Goal: Information Seeking & Learning: Learn about a topic

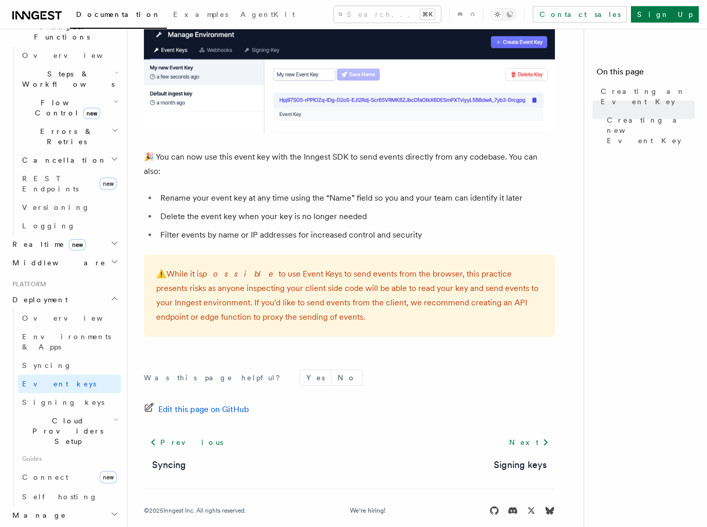
scroll to position [361, 0]
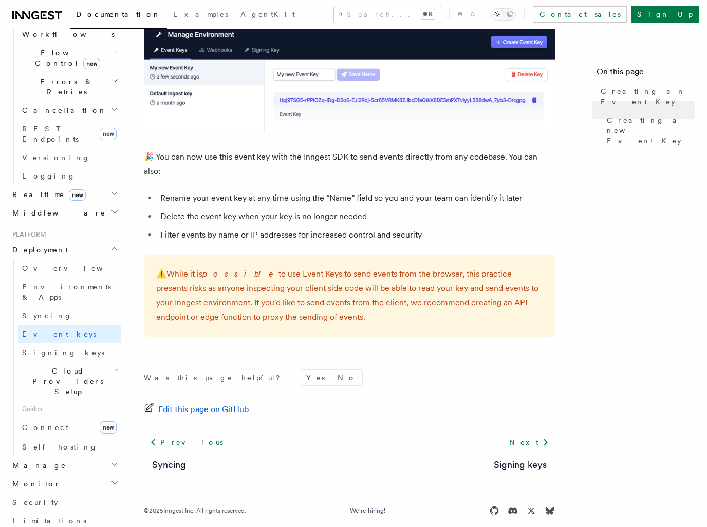
click at [62, 241] on h2 "Deployment" at bounding box center [64, 250] width 112 height 18
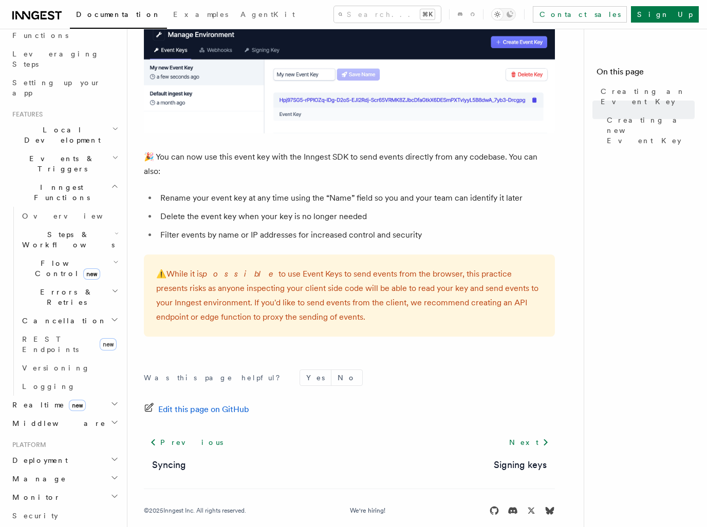
scroll to position [129, 0]
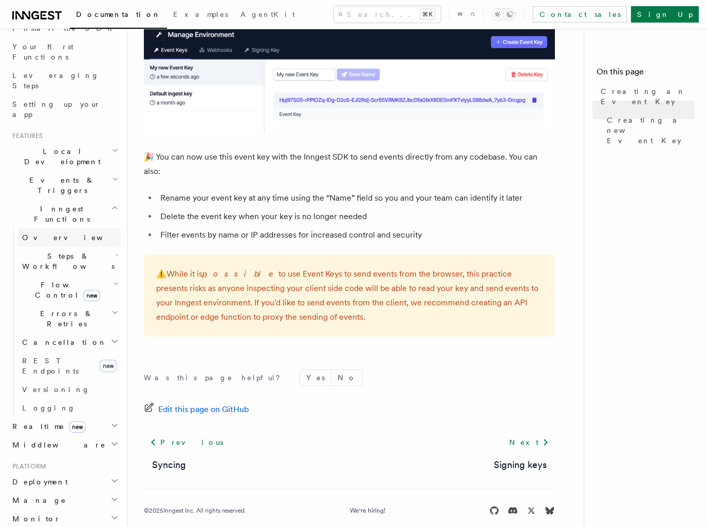
click at [86, 228] on link "Overview" at bounding box center [69, 237] width 103 height 18
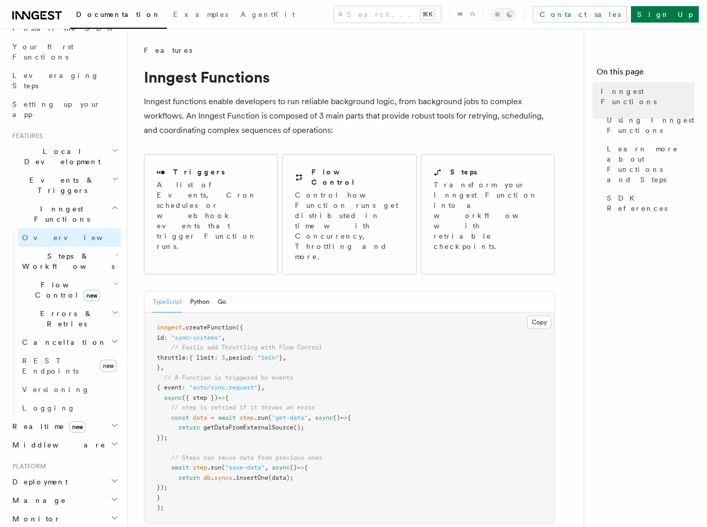
click at [80, 251] on span "Steps & Workflows" at bounding box center [66, 261] width 97 height 21
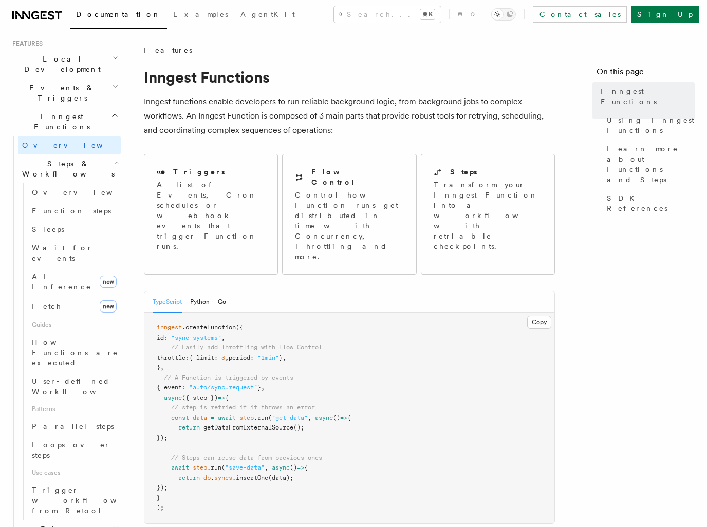
scroll to position [325, 0]
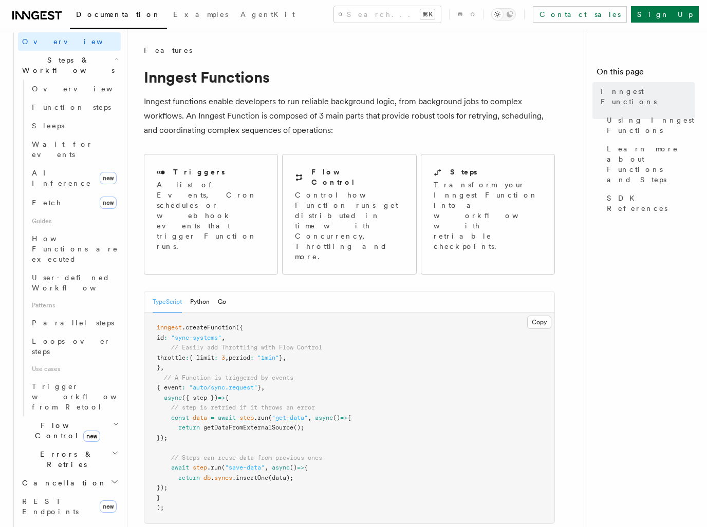
click at [89, 416] on h2 "Flow Control new" at bounding box center [69, 430] width 103 height 29
click at [70, 445] on link "Overview" at bounding box center [74, 454] width 93 height 18
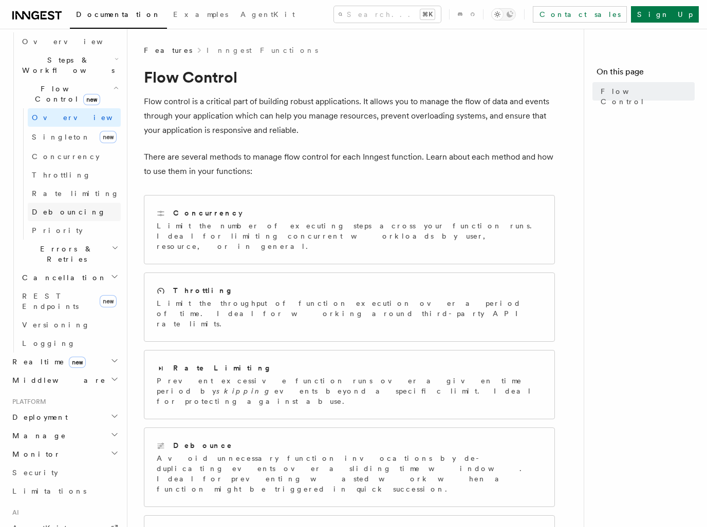
click at [85, 203] on link "Debouncing" at bounding box center [74, 212] width 93 height 18
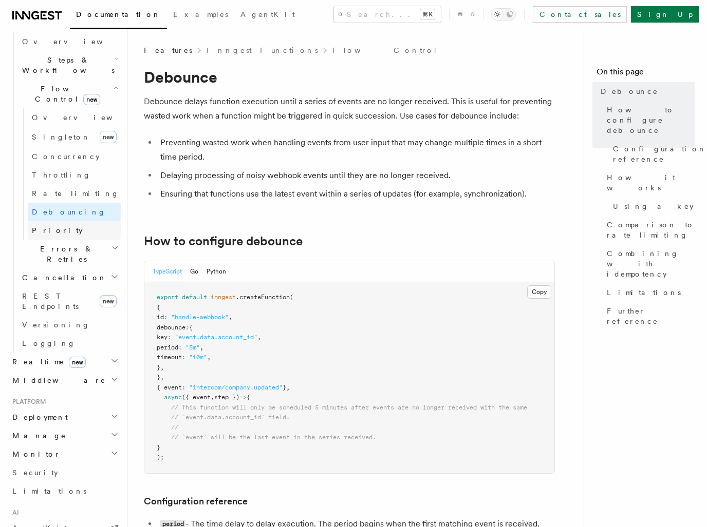
click at [84, 221] on link "Priority" at bounding box center [74, 230] width 93 height 18
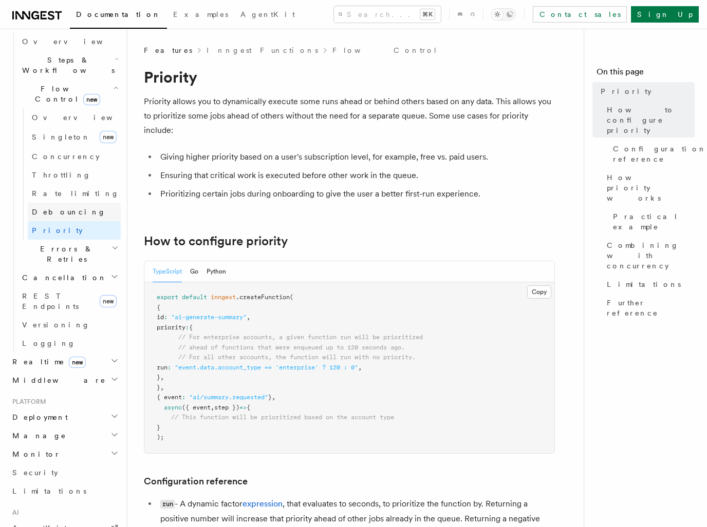
click at [87, 203] on link "Debouncing" at bounding box center [74, 212] width 93 height 18
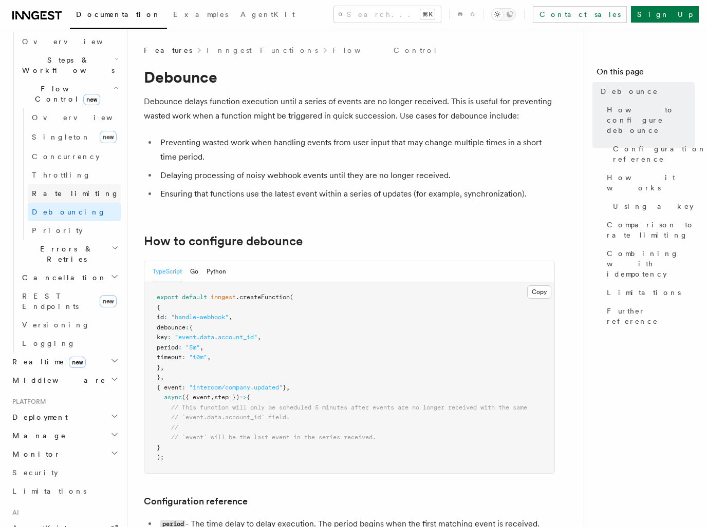
click at [85, 184] on link "Rate limiting" at bounding box center [74, 193] width 93 height 18
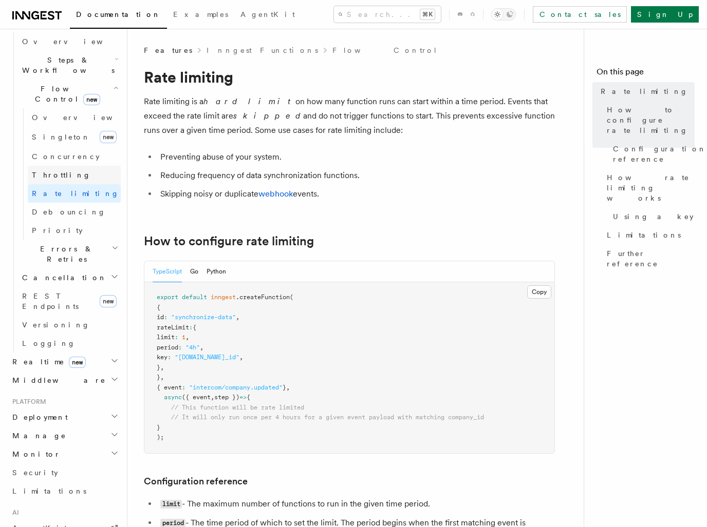
click at [79, 166] on link "Throttling" at bounding box center [74, 175] width 93 height 18
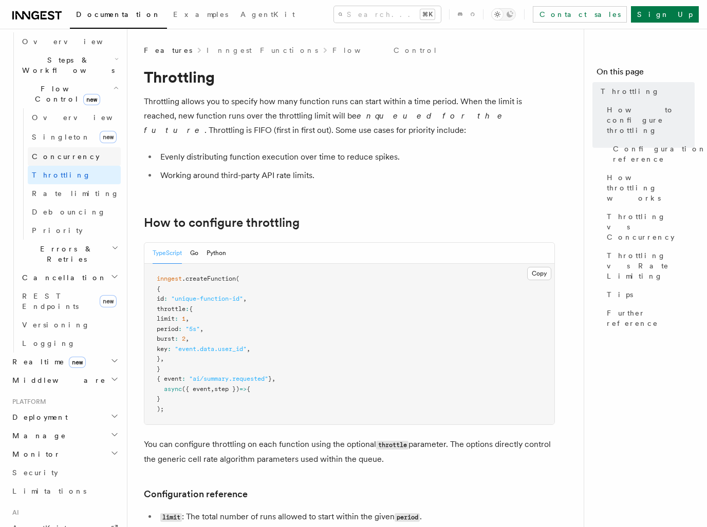
click at [82, 147] on link "Concurrency" at bounding box center [74, 156] width 93 height 18
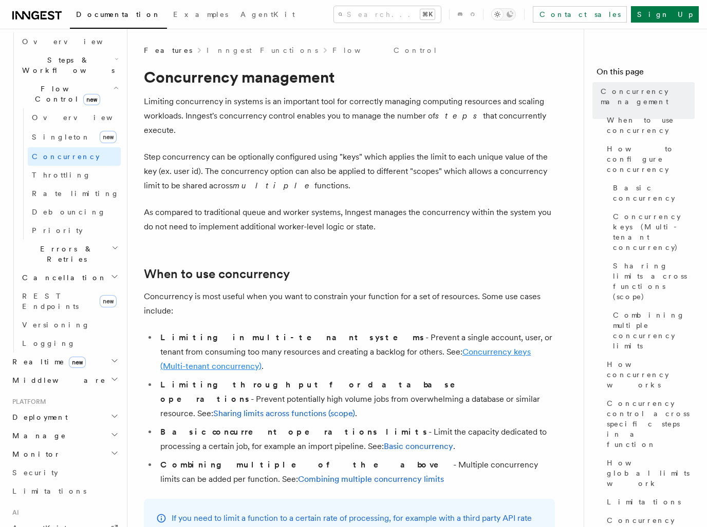
click at [391, 347] on link "Concurrency keys (Multi-tenant concurrency)" at bounding box center [345, 359] width 370 height 24
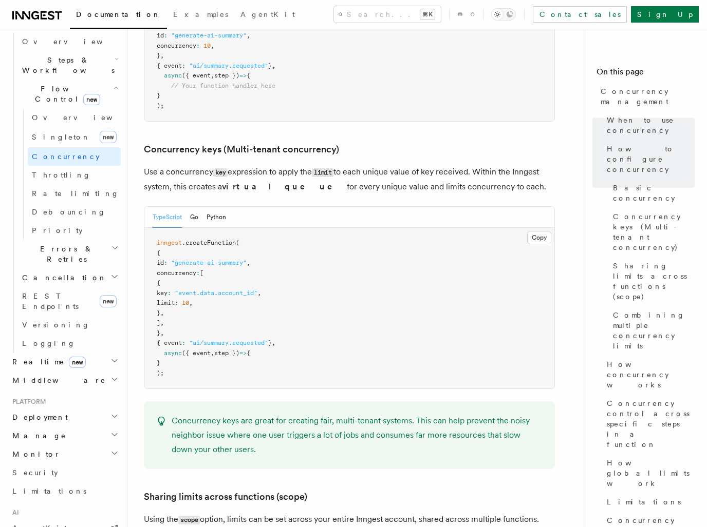
scroll to position [889, 0]
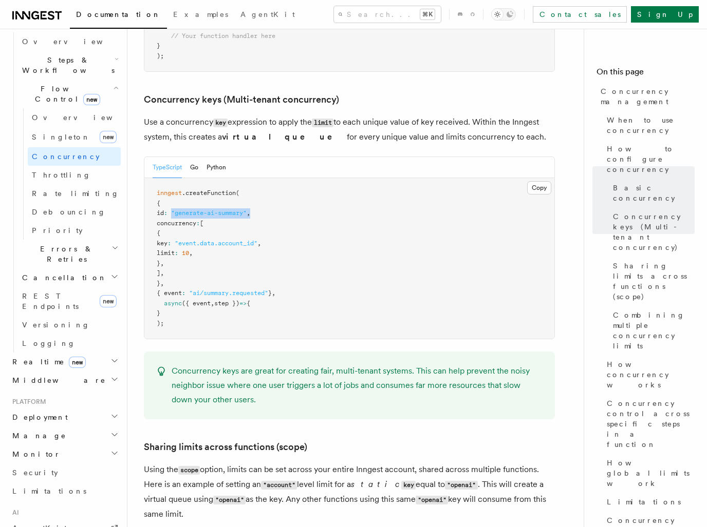
drag, startPoint x: 186, startPoint y: 172, endPoint x: 273, endPoint y: 169, distance: 86.8
click at [273, 178] on pre "inngest .createFunction ( { id : "generate-ai-summary" , concurrency : [ { key …" at bounding box center [349, 258] width 410 height 161
click at [246, 210] on span ""generate-ai-summary"" at bounding box center [208, 213] width 75 height 7
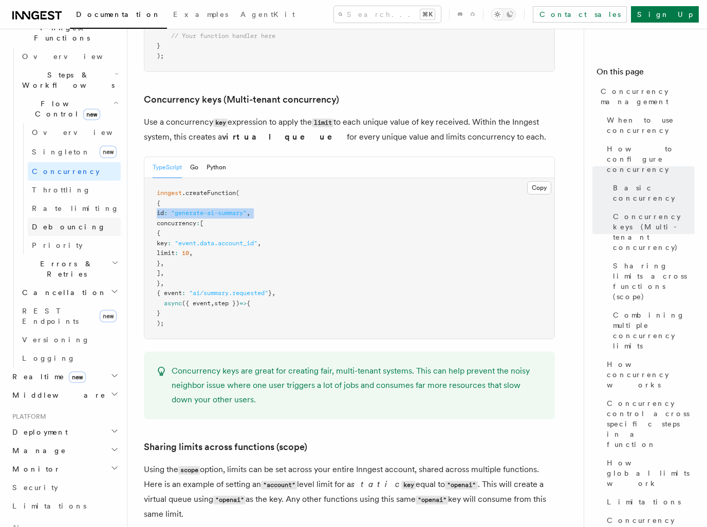
scroll to position [310, 0]
click at [247, 184] on pre "inngest .createFunction ( { id : "generate-ai-summary" , concurrency : [ { key …" at bounding box center [349, 258] width 410 height 161
click at [215, 240] on span ""event.data.account_id"" at bounding box center [216, 243] width 83 height 7
click at [252, 240] on span ""event.data.account_id"" at bounding box center [216, 243] width 83 height 7
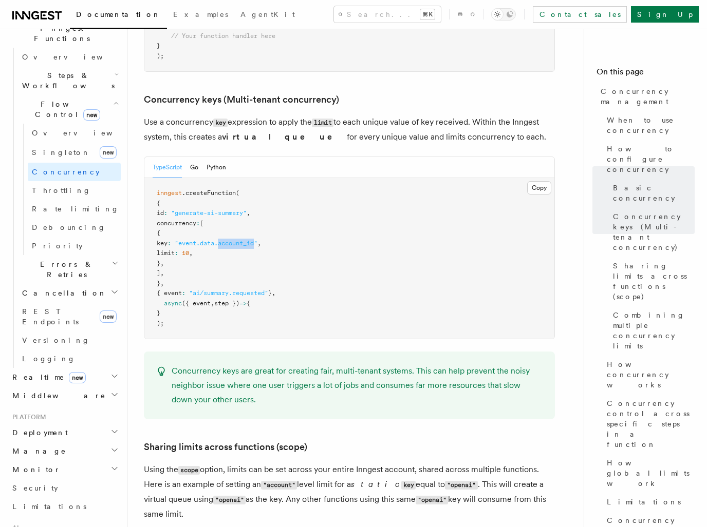
click at [252, 240] on span ""event.data.account_id"" at bounding box center [216, 243] width 83 height 7
click at [196, 220] on span "concurrency" at bounding box center [177, 223] width 40 height 7
copy span "concurrency"
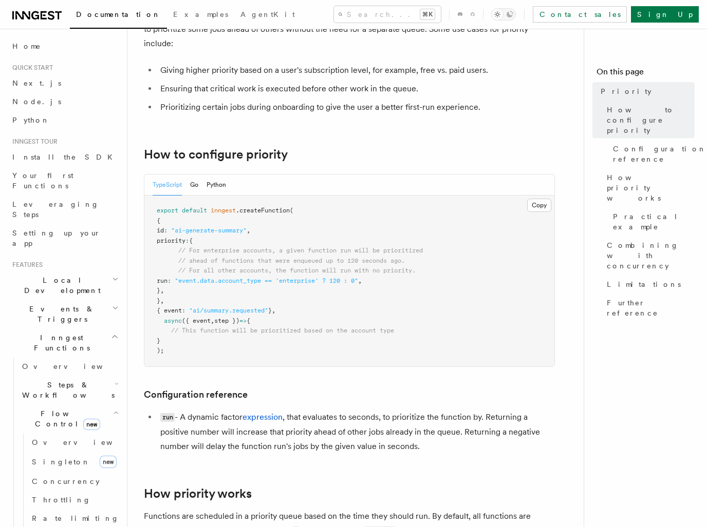
scroll to position [182, 0]
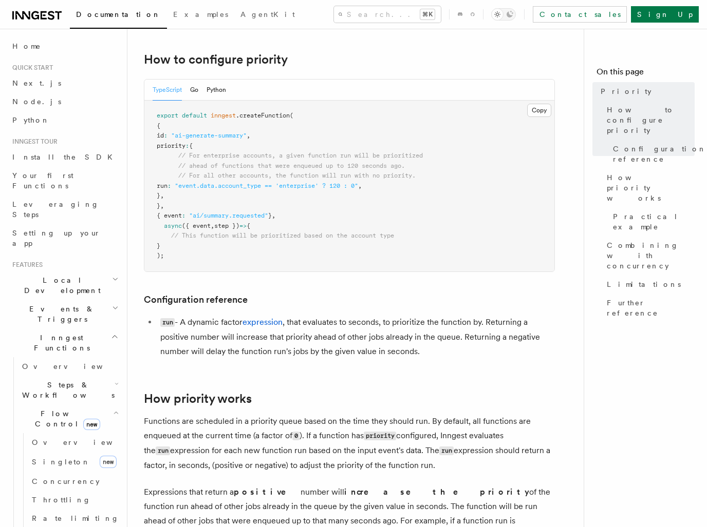
click at [358, 188] on span ""event.data.account_type == 'enterprise' ? 120 : 0"" at bounding box center [266, 185] width 183 height 7
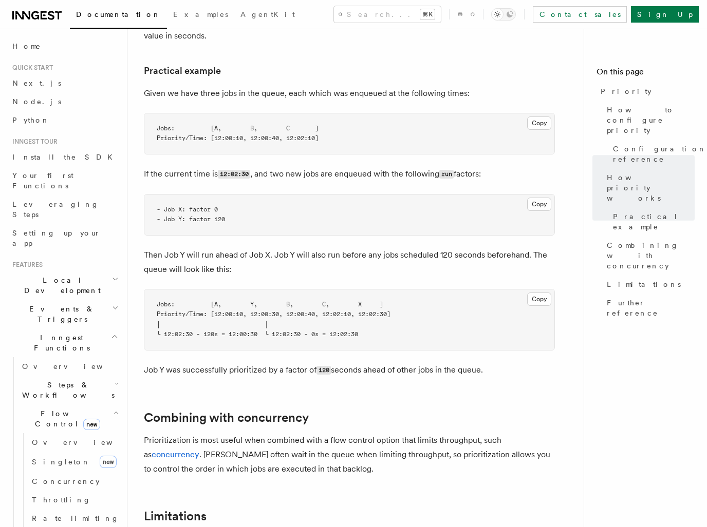
scroll to position [968, 0]
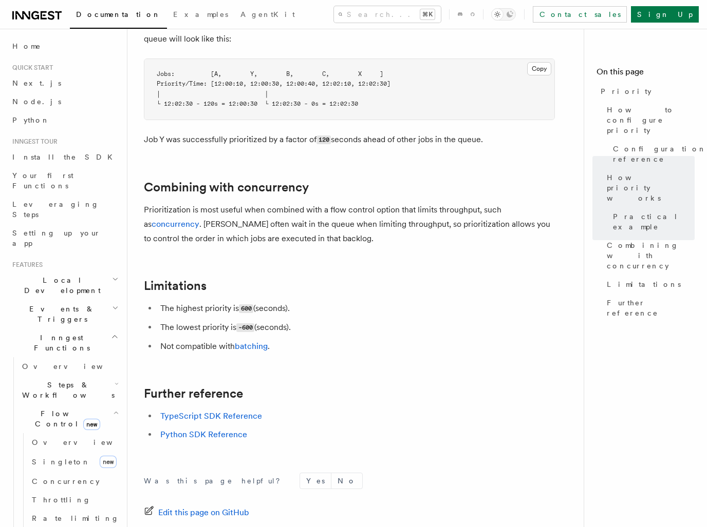
click at [251, 304] on code "600" at bounding box center [246, 308] width 14 height 9
click at [250, 304] on code "600" at bounding box center [246, 308] width 14 height 9
drag, startPoint x: 275, startPoint y: 90, endPoint x: 331, endPoint y: 92, distance: 55.5
click at [325, 100] on span "└ 12:02:30 - 120s = 12:00:30 └ 12:02:30 - 0s = 12:02:30" at bounding box center [257, 103] width 201 height 7
click at [338, 100] on span "└ 12:02:30 - 120s = 12:00:30 └ 12:02:30 - 0s = 12:02:30" at bounding box center [257, 103] width 201 height 7
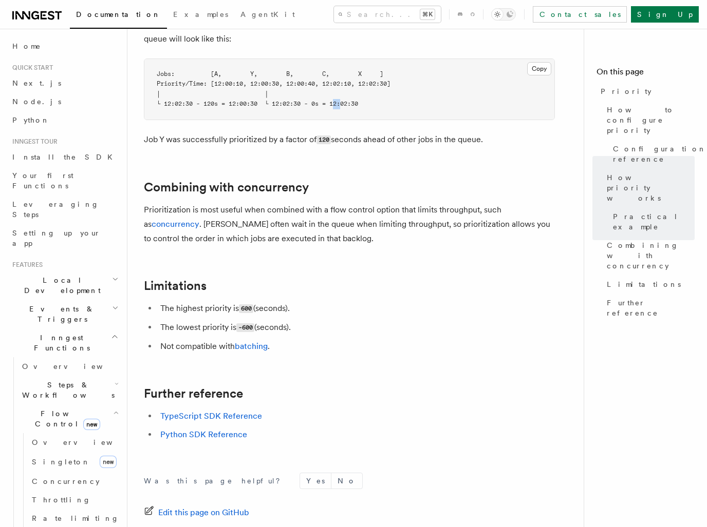
click at [338, 100] on span "└ 12:02:30 - 120s = 12:00:30 └ 12:02:30 - 0s = 12:02:30" at bounding box center [257, 103] width 201 height 7
click at [358, 100] on span "└ 12:02:30 - 120s = 12:00:30 └ 12:02:30 - 0s = 12:02:30" at bounding box center [257, 103] width 201 height 7
